Goal: Find specific page/section: Find specific page/section

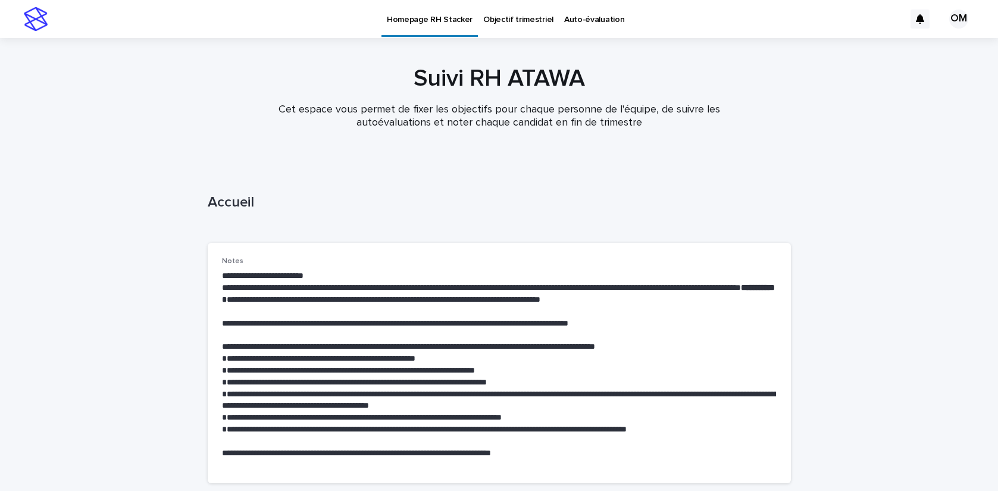
click at [519, 38] on div at bounding box center [499, 96] width 998 height 119
click at [522, 19] on p "Objectif trimestriel" at bounding box center [518, 12] width 70 height 25
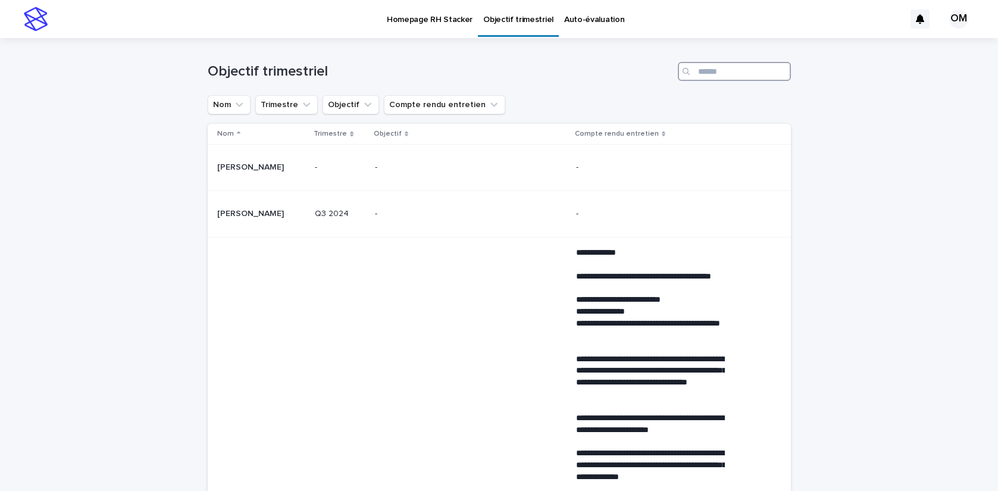
click at [700, 76] on input "Search" at bounding box center [734, 71] width 113 height 19
click at [715, 75] on input "Search" at bounding box center [734, 71] width 113 height 19
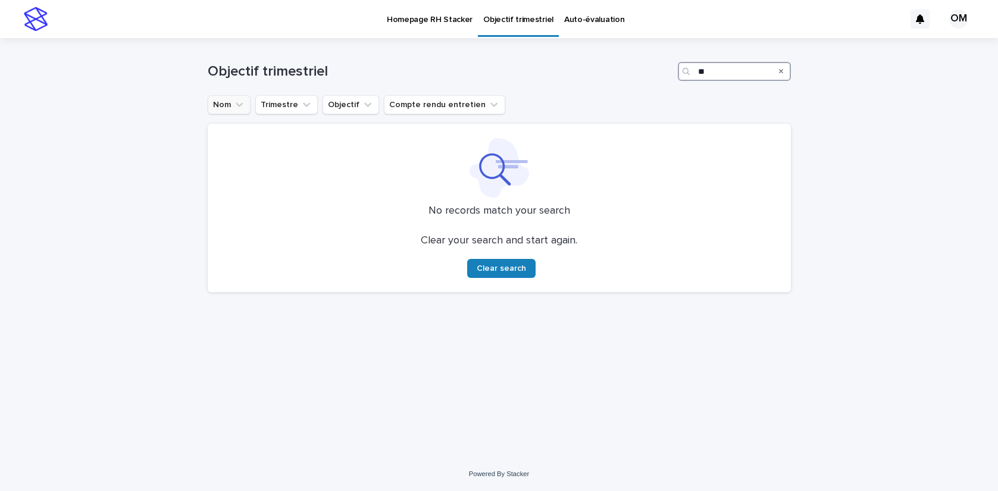
type input "*"
click at [237, 99] on icon "Nom" at bounding box center [239, 105] width 12 height 12
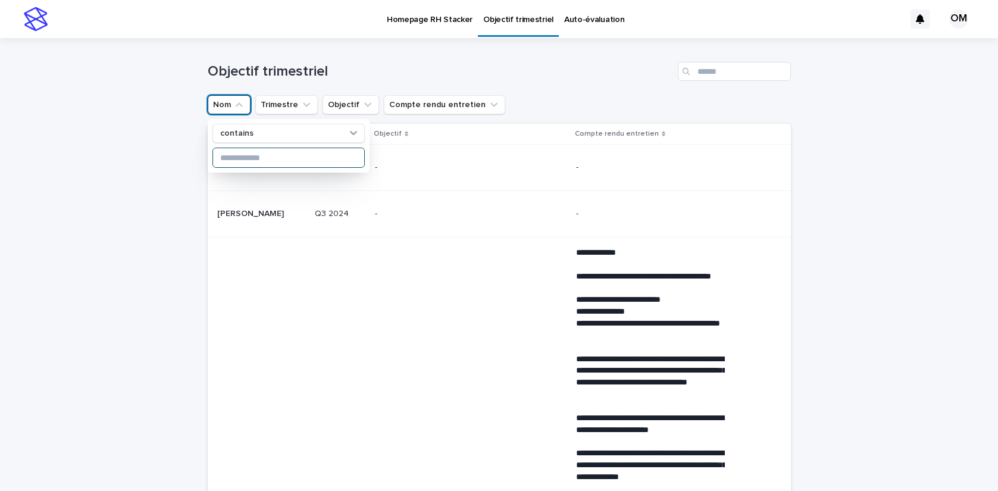
click at [242, 153] on input at bounding box center [288, 157] width 151 height 19
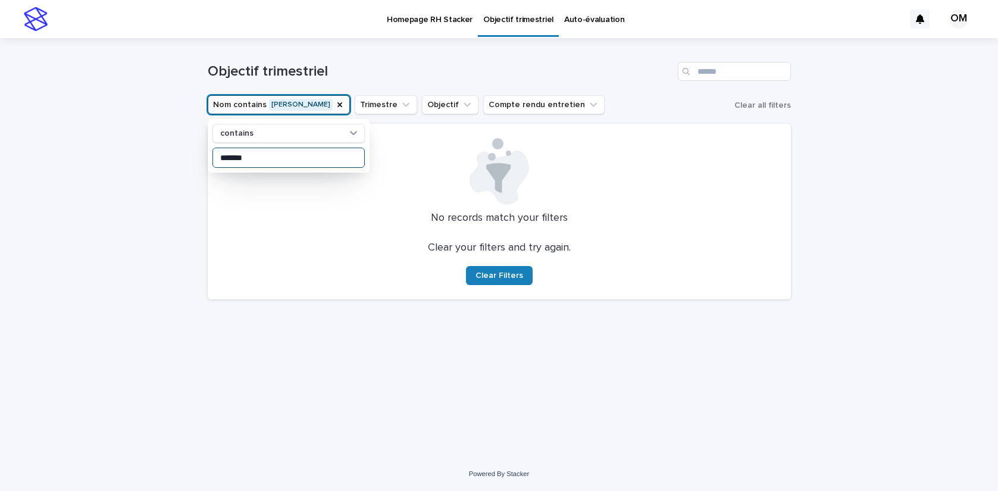
type input "*******"
click at [152, 134] on div "Loading... Saving… Loading... Saving… Objectif trimestriel Nom contains mathias…" at bounding box center [499, 247] width 998 height 419
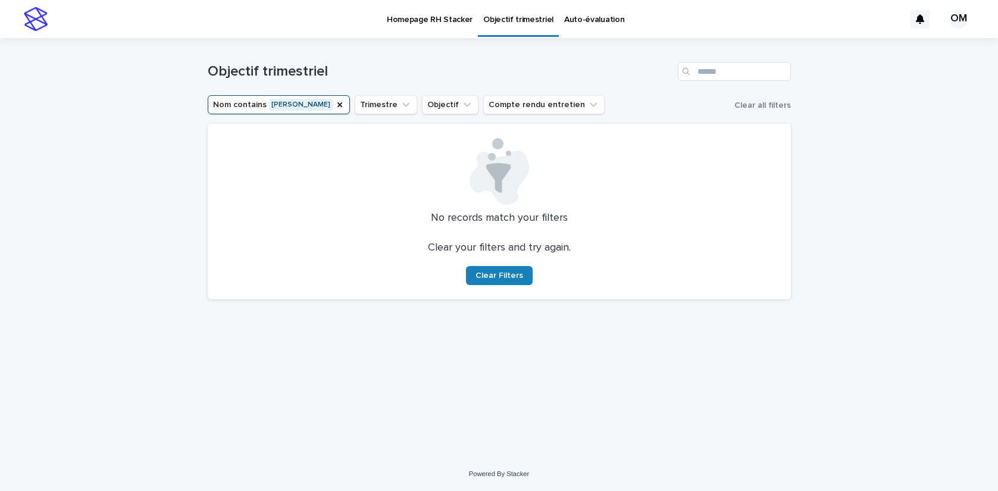
click at [309, 109] on button "Nom contains [PERSON_NAME]" at bounding box center [279, 104] width 142 height 19
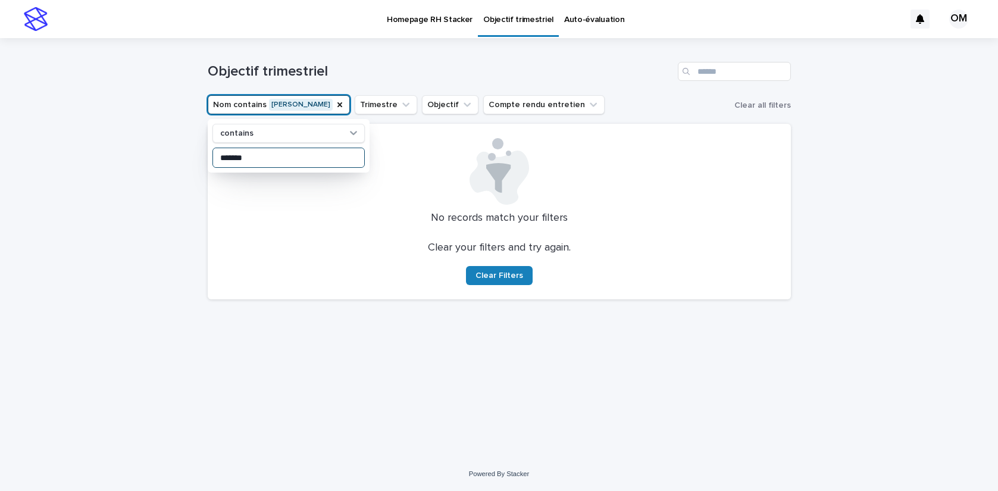
drag, startPoint x: 355, startPoint y: 158, endPoint x: 198, endPoint y: 144, distance: 157.1
click at [198, 144] on div "Loading... Saving… Loading... Saving… Objectif trimestriel Nom contains mathias…" at bounding box center [499, 247] width 998 height 419
drag, startPoint x: 261, startPoint y: 158, endPoint x: 229, endPoint y: 158, distance: 32.1
click at [229, 158] on input "******" at bounding box center [288, 157] width 151 height 19
type input "*"
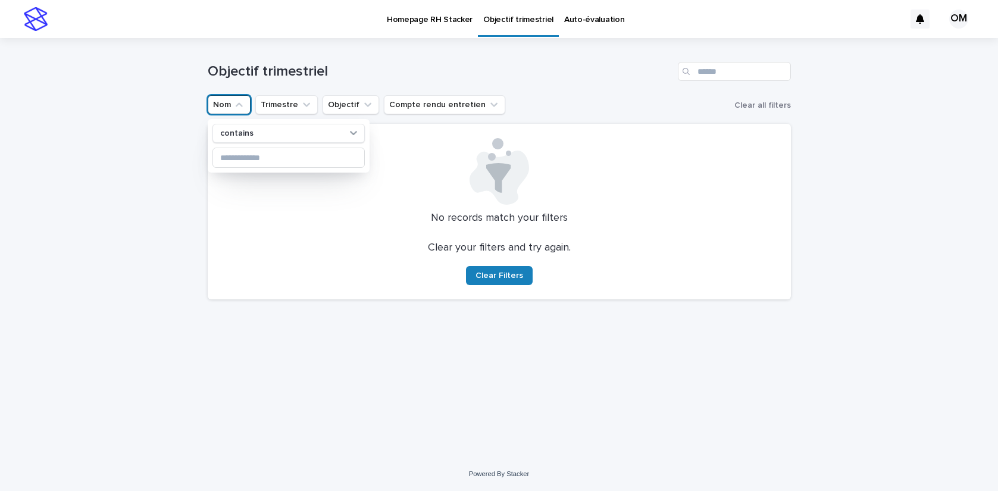
click at [155, 148] on div "Loading... Saving… Loading... Saving… Objectif trimestriel Nom contains Trimest…" at bounding box center [499, 247] width 998 height 419
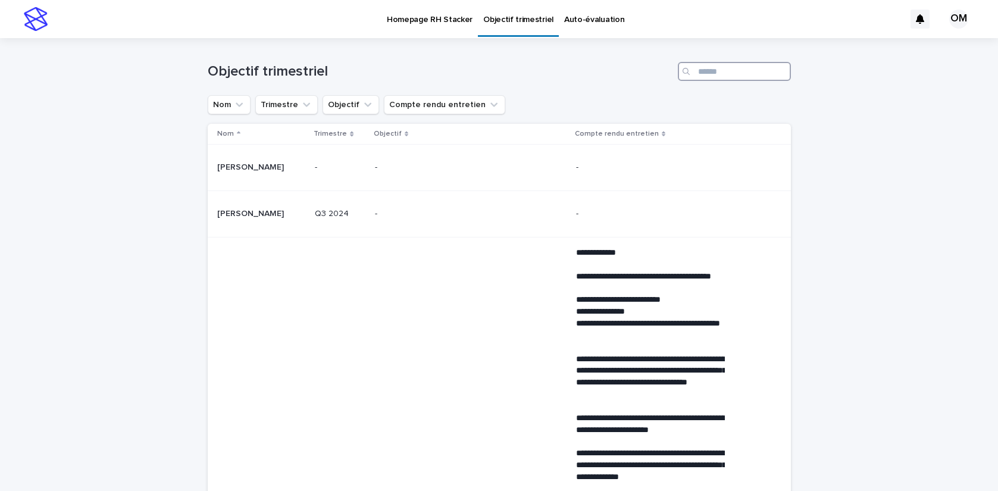
click at [708, 71] on input "Search" at bounding box center [734, 71] width 113 height 19
type input "*******"
